Goal: Task Accomplishment & Management: Manage account settings

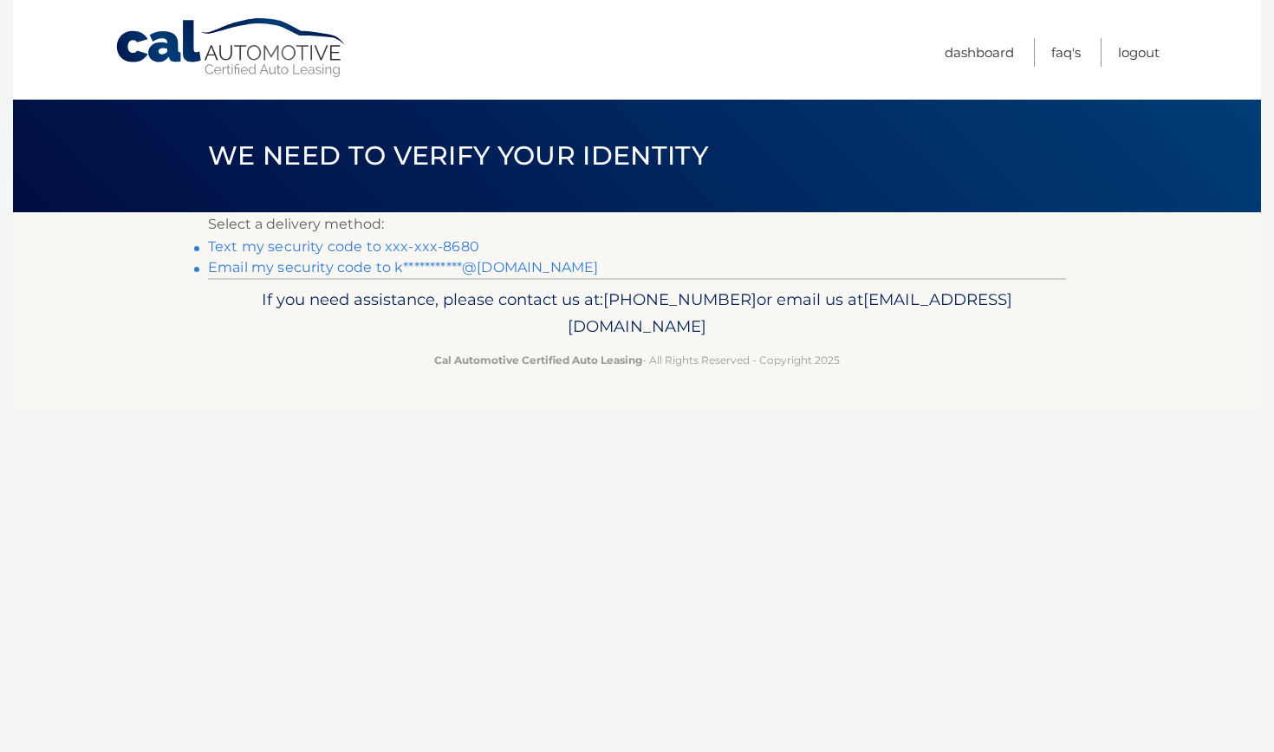
click at [427, 247] on link "Text my security code to xxx-xxx-8680" at bounding box center [343, 246] width 271 height 16
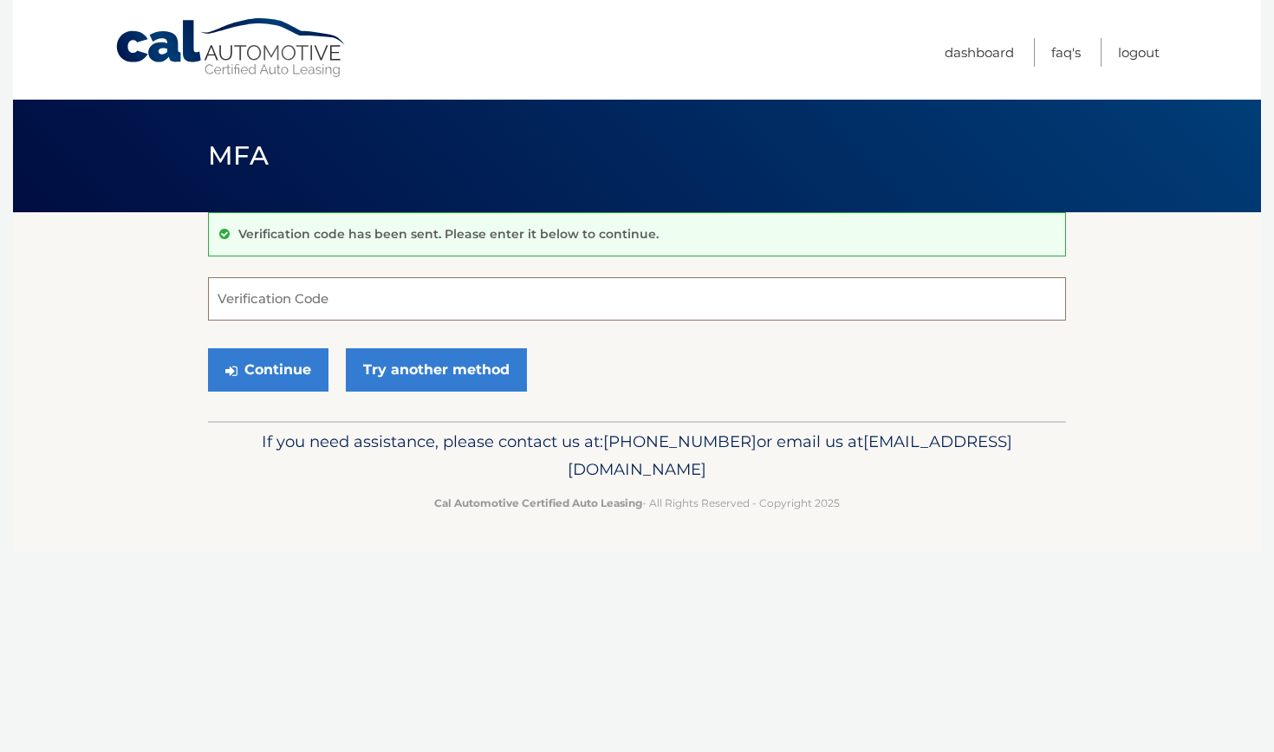
click at [296, 314] on input "Verification Code" at bounding box center [637, 298] width 858 height 43
type input "267209"
click at [279, 373] on button "Continue" at bounding box center [268, 369] width 120 height 43
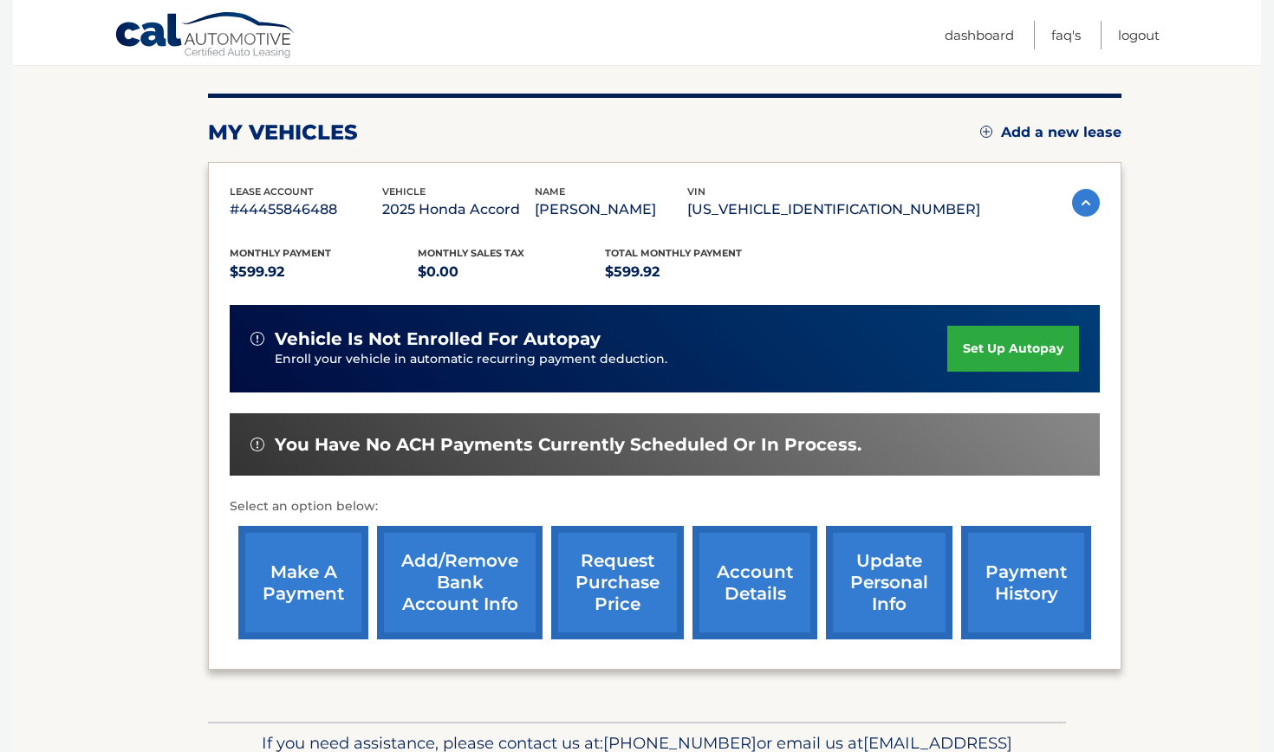
scroll to position [196, 0]
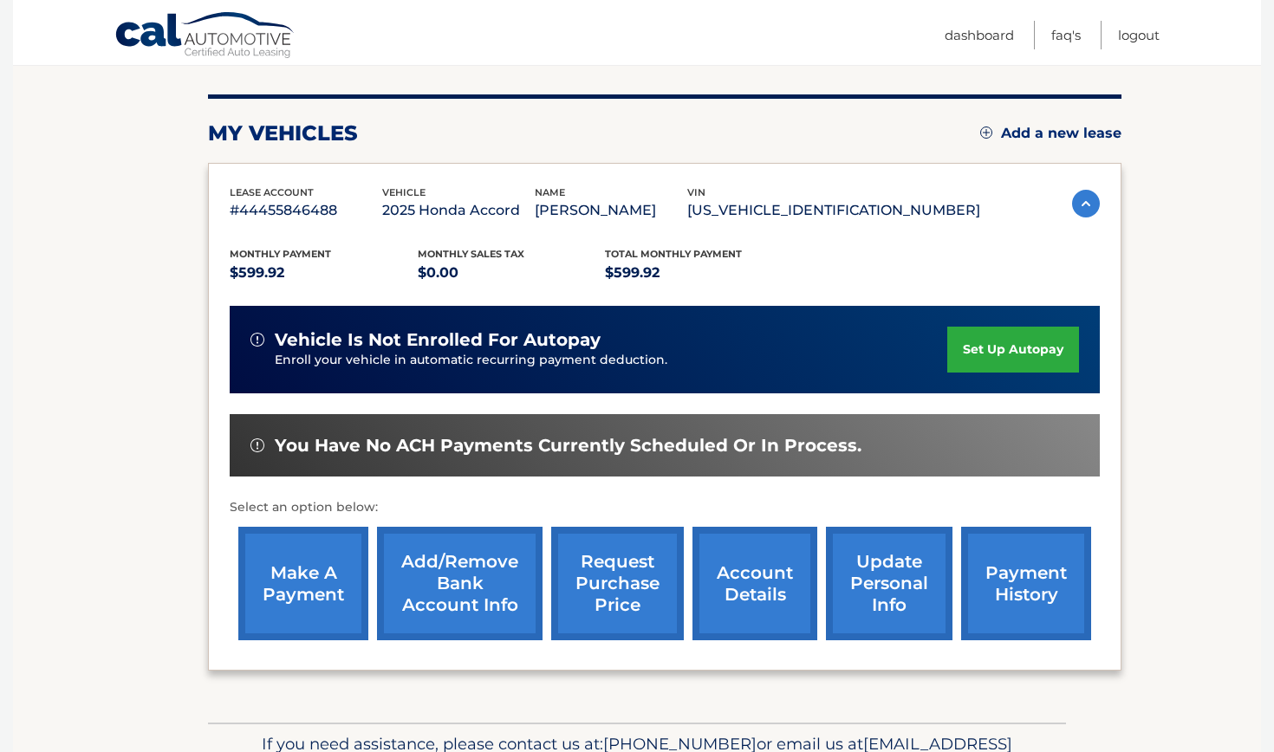
click at [290, 578] on link "make a payment" at bounding box center [303, 584] width 130 height 114
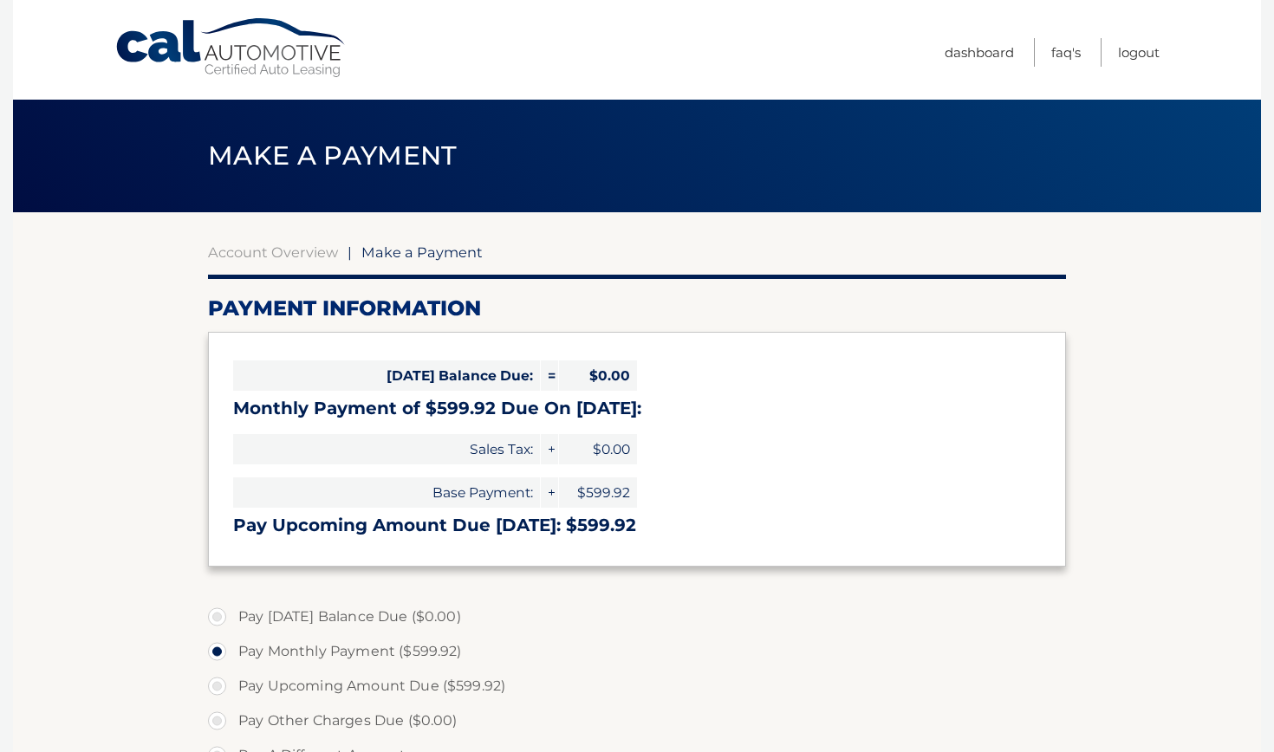
select select "NDFlZDJlMzgtZjRhMy00Zjg4LTkwYjMtM2Q4Mzk2ZDRkMzA5"
click at [302, 257] on link "Account Overview" at bounding box center [273, 252] width 130 height 17
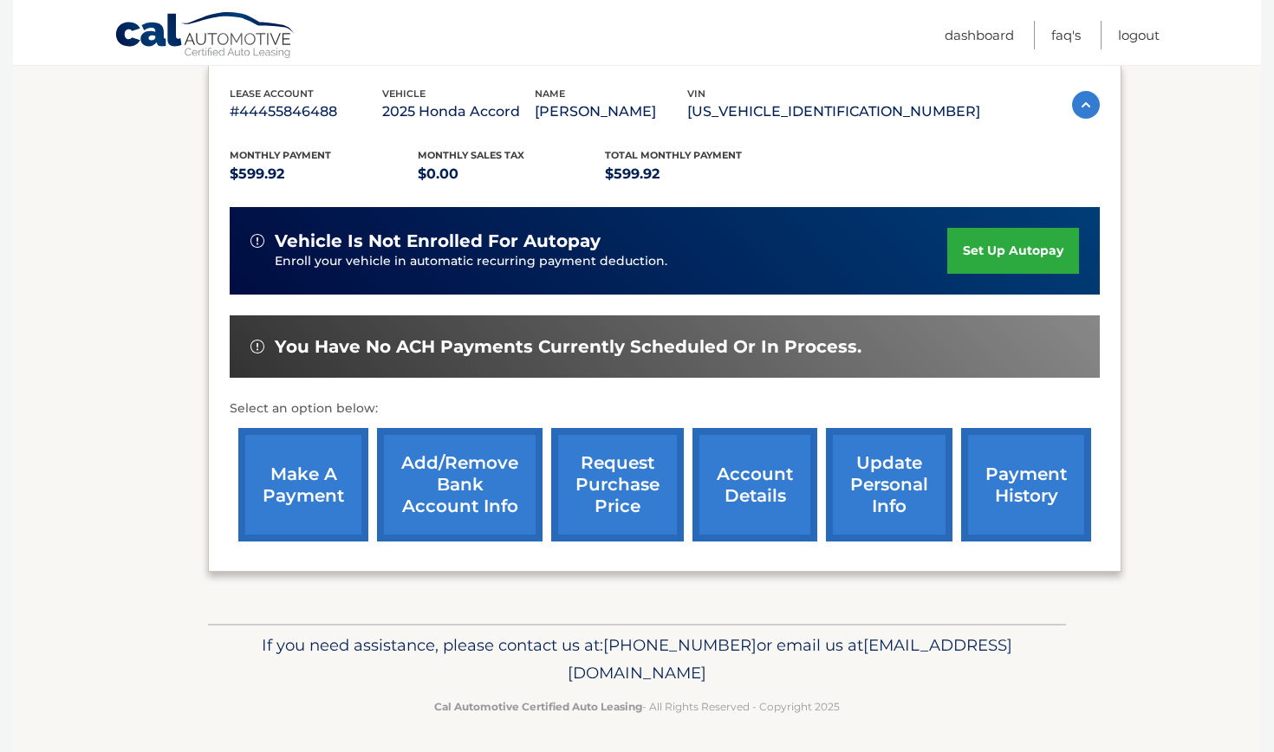
scroll to position [294, 0]
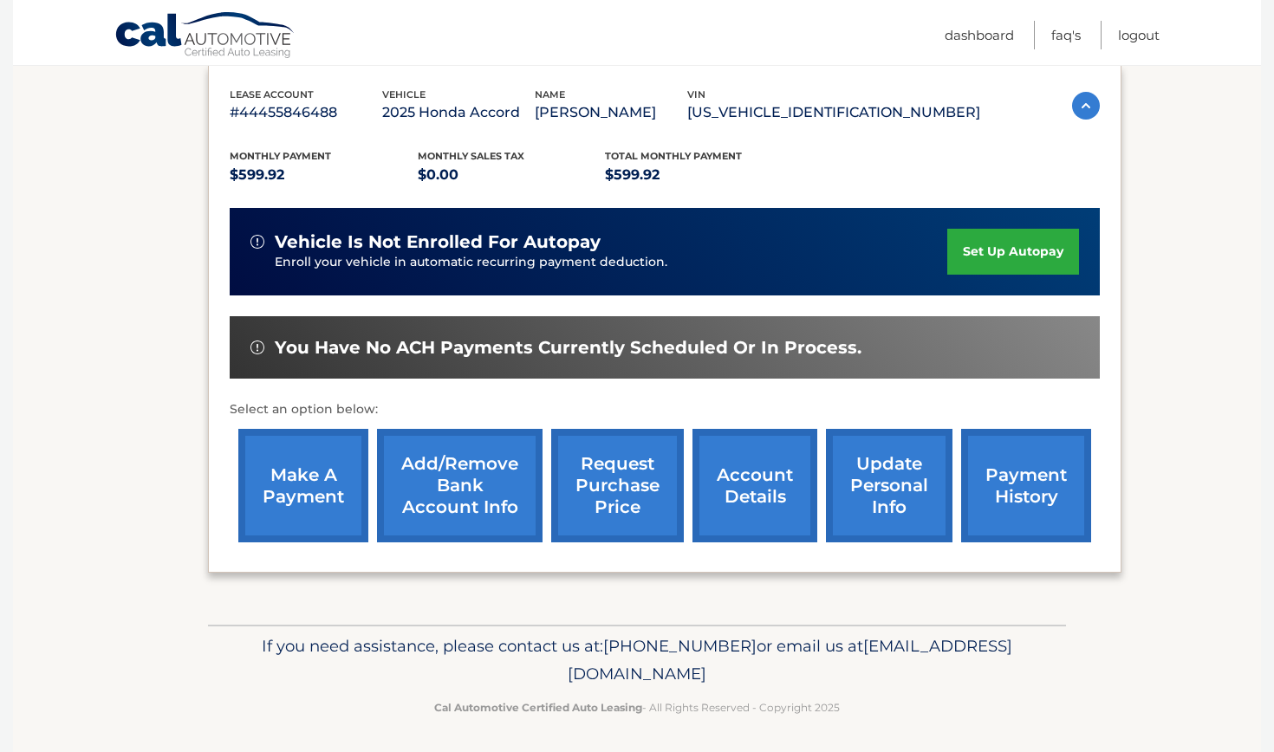
click at [1055, 478] on link "payment history" at bounding box center [1026, 486] width 130 height 114
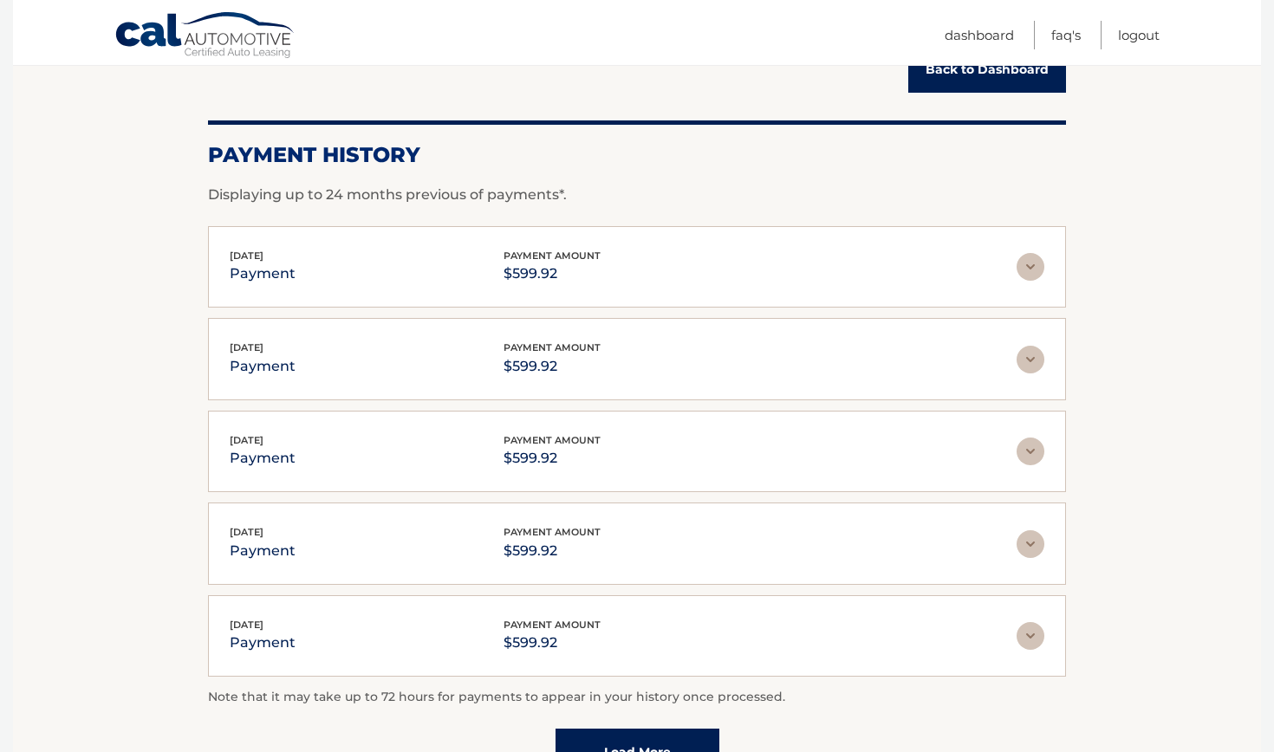
scroll to position [226, 0]
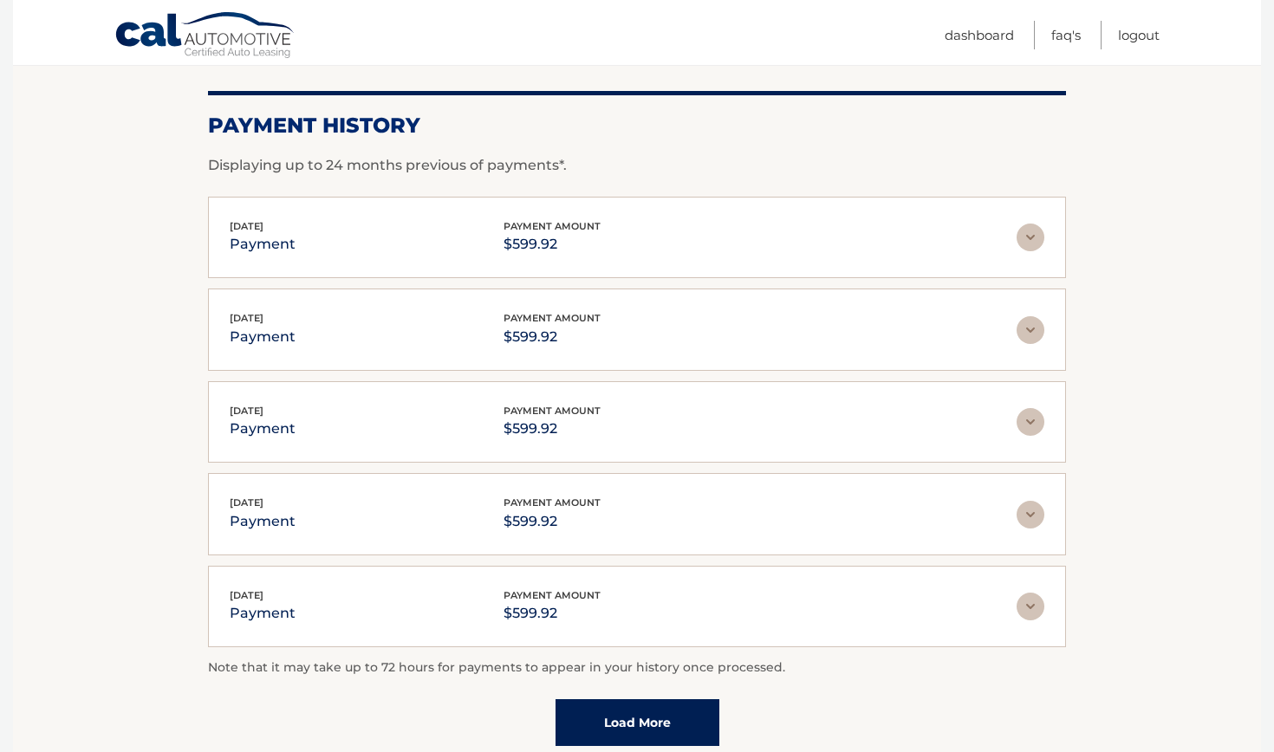
click at [1037, 239] on img at bounding box center [1031, 238] width 28 height 28
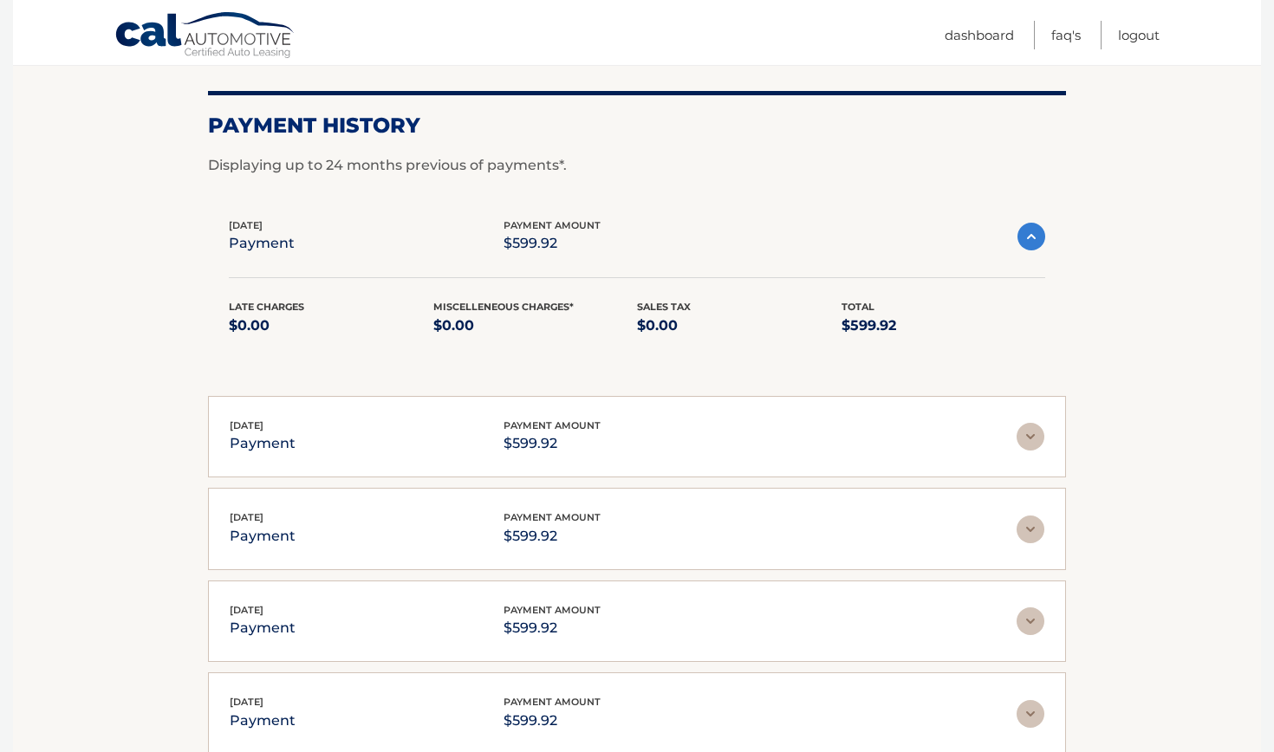
click at [1030, 240] on img at bounding box center [1031, 237] width 28 height 28
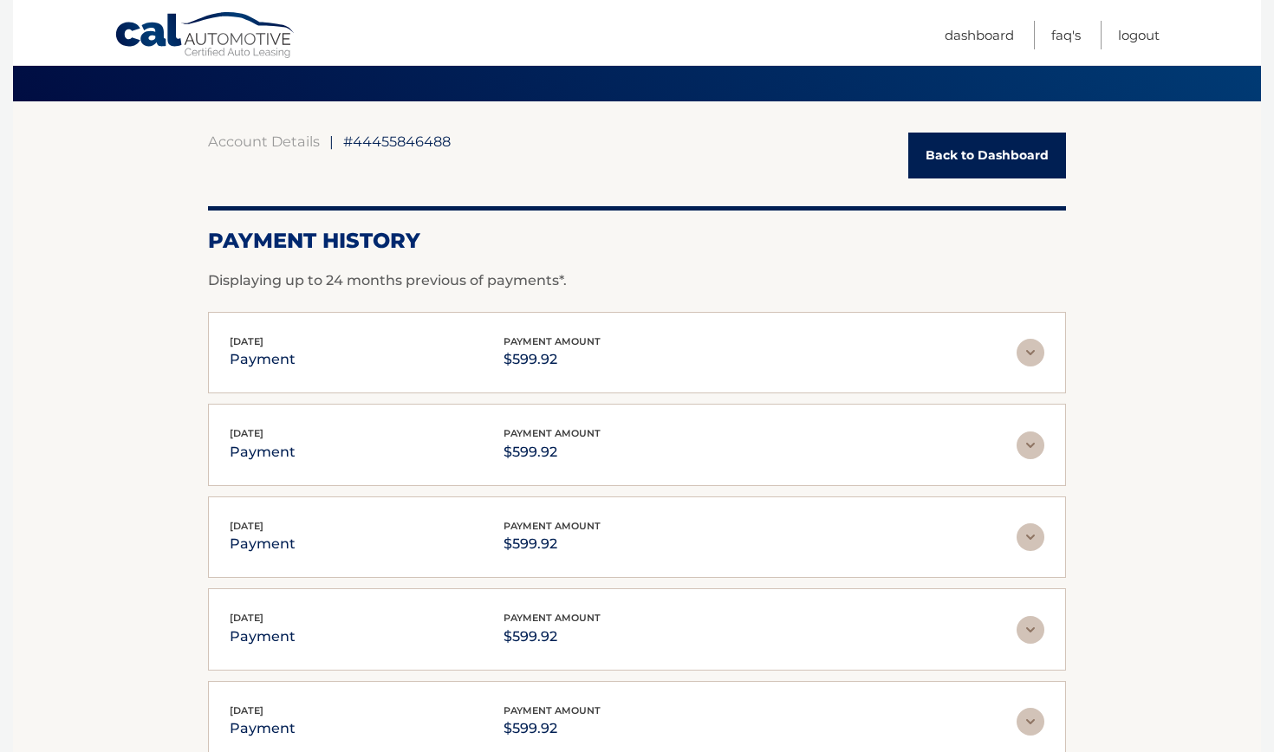
scroll to position [113, 0]
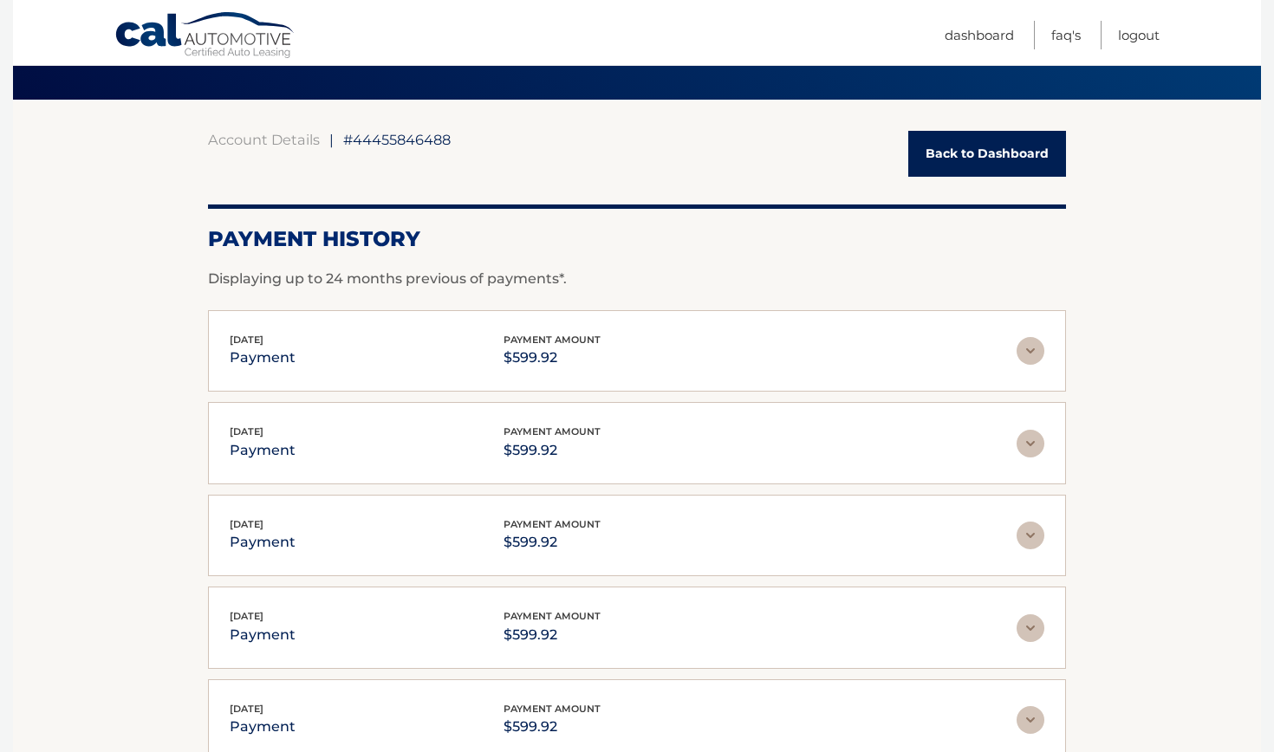
click at [1036, 352] on img at bounding box center [1031, 351] width 28 height 28
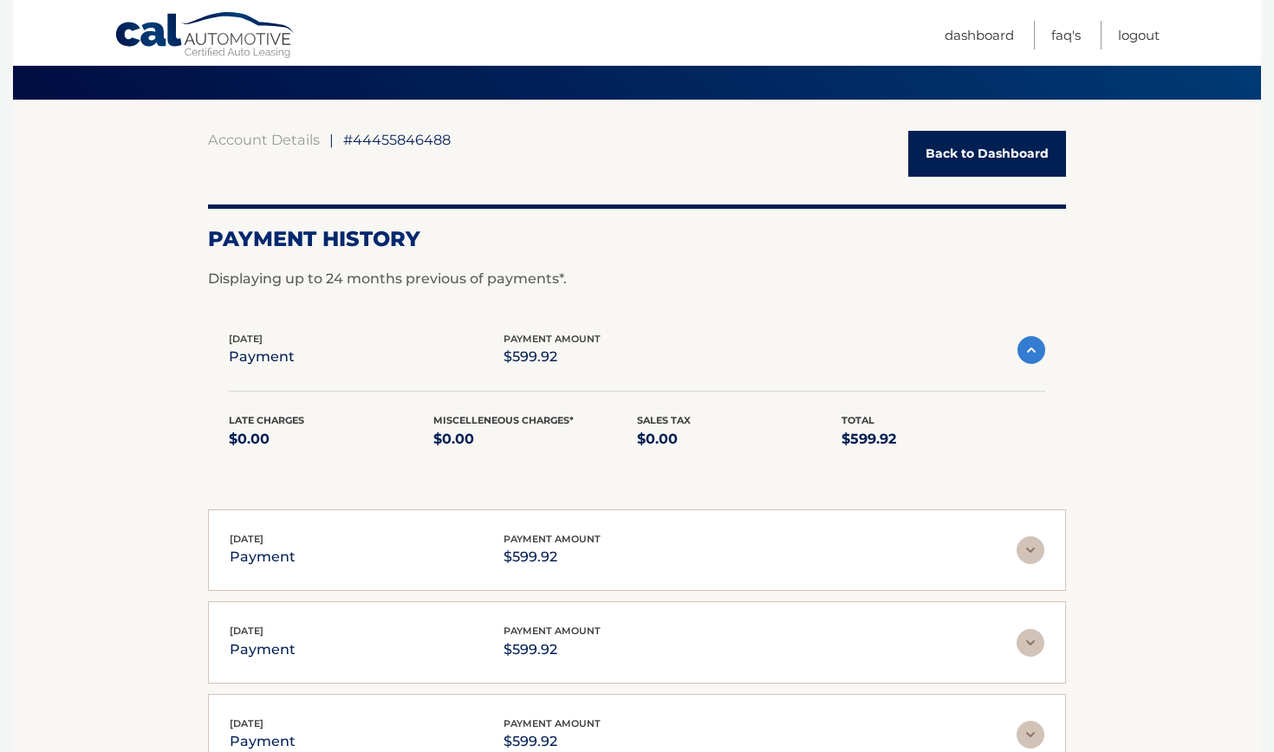
click at [1036, 352] on img at bounding box center [1031, 350] width 28 height 28
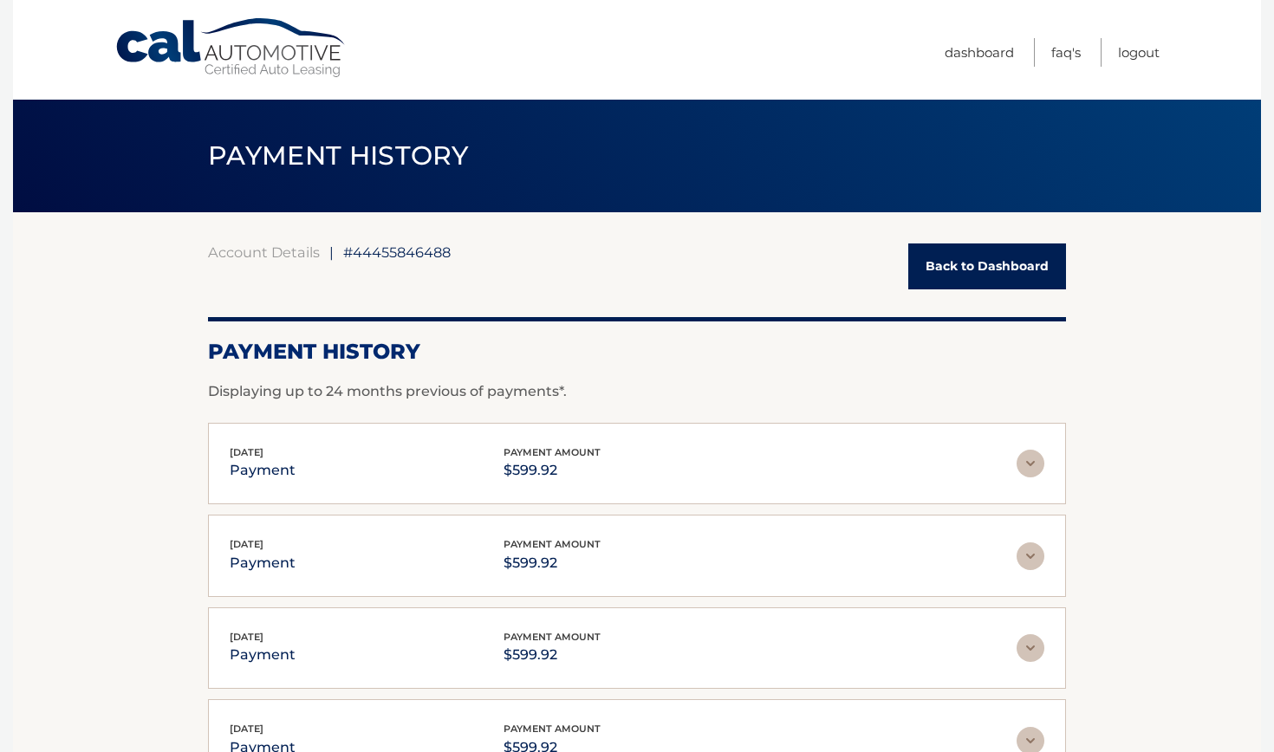
scroll to position [0, 0]
click at [1147, 56] on link "Logout" at bounding box center [1139, 52] width 42 height 29
